Goal: Task Accomplishment & Management: Manage account settings

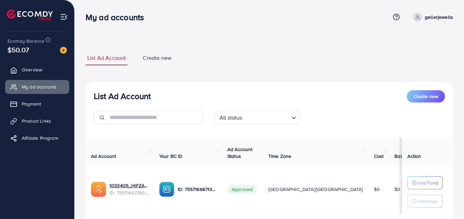
click at [238, 27] on nav "My ad accounts Help Center Contact Support Term and policy About Us gellerjewel…" at bounding box center [270, 17] width 368 height 24
click at [315, 11] on div "My ad accounts Help Center Contact Support Term and policy About Us gellerjewel…" at bounding box center [270, 17] width 368 height 18
click at [261, 56] on ul "List Ad Account Create new" at bounding box center [270, 57] width 368 height 15
click at [30, 72] on span "Overview" at bounding box center [34, 69] width 20 height 7
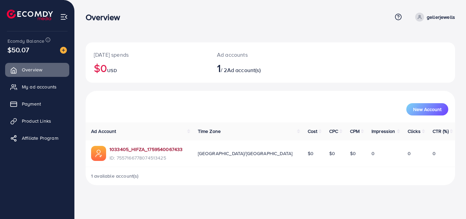
click at [138, 150] on link "1033405_HIFZA_1759540067433" at bounding box center [146, 149] width 73 height 7
click at [64, 51] on img at bounding box center [63, 50] width 7 height 7
